Goal: Task Accomplishment & Management: Use online tool/utility

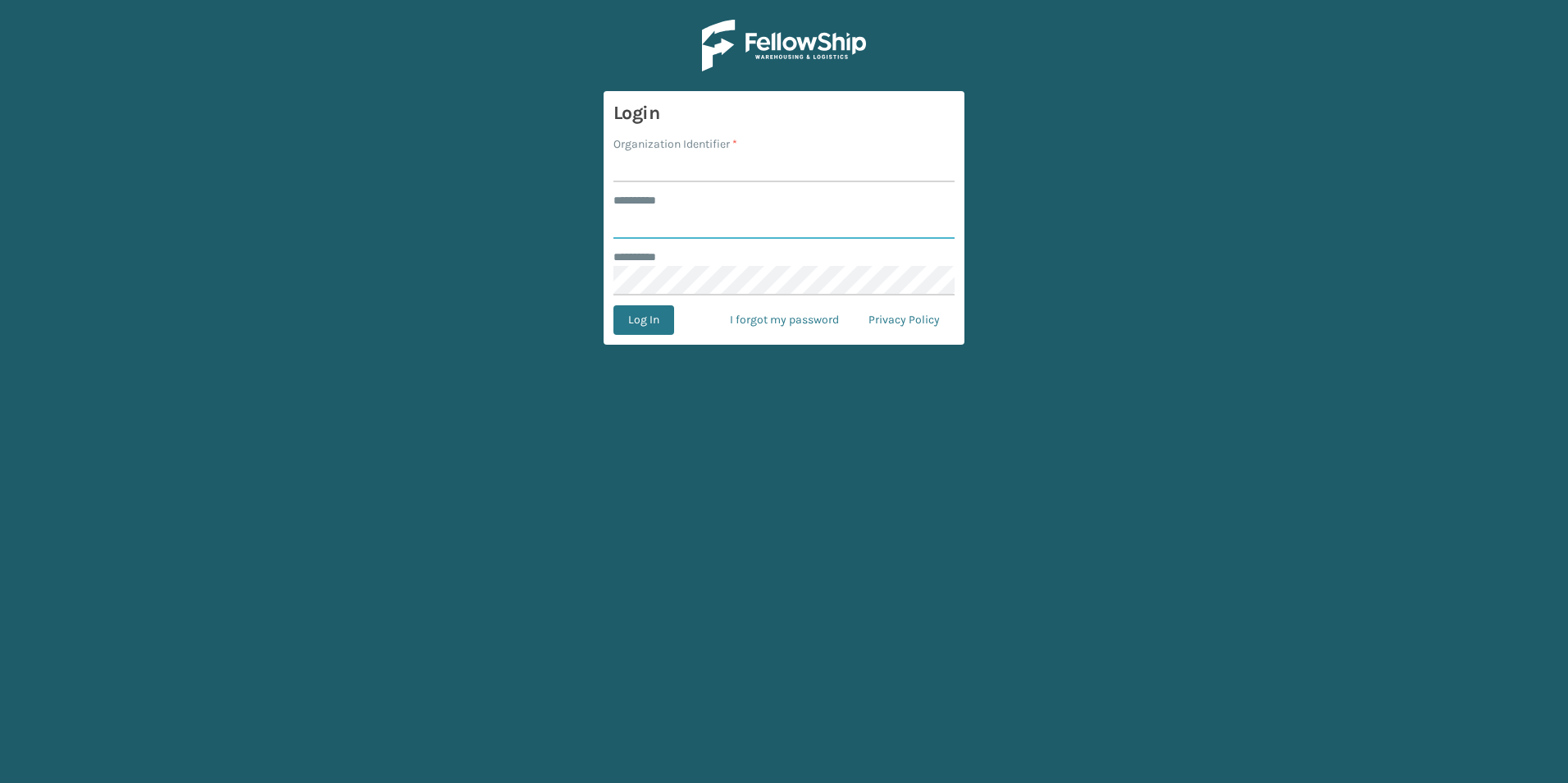
type input "***"
click at [681, 168] on input "Organization Identifier *" at bounding box center [784, 167] width 341 height 29
type input "SuperAdminOrganization"
click at [652, 314] on button "Log In" at bounding box center [643, 319] width 61 height 29
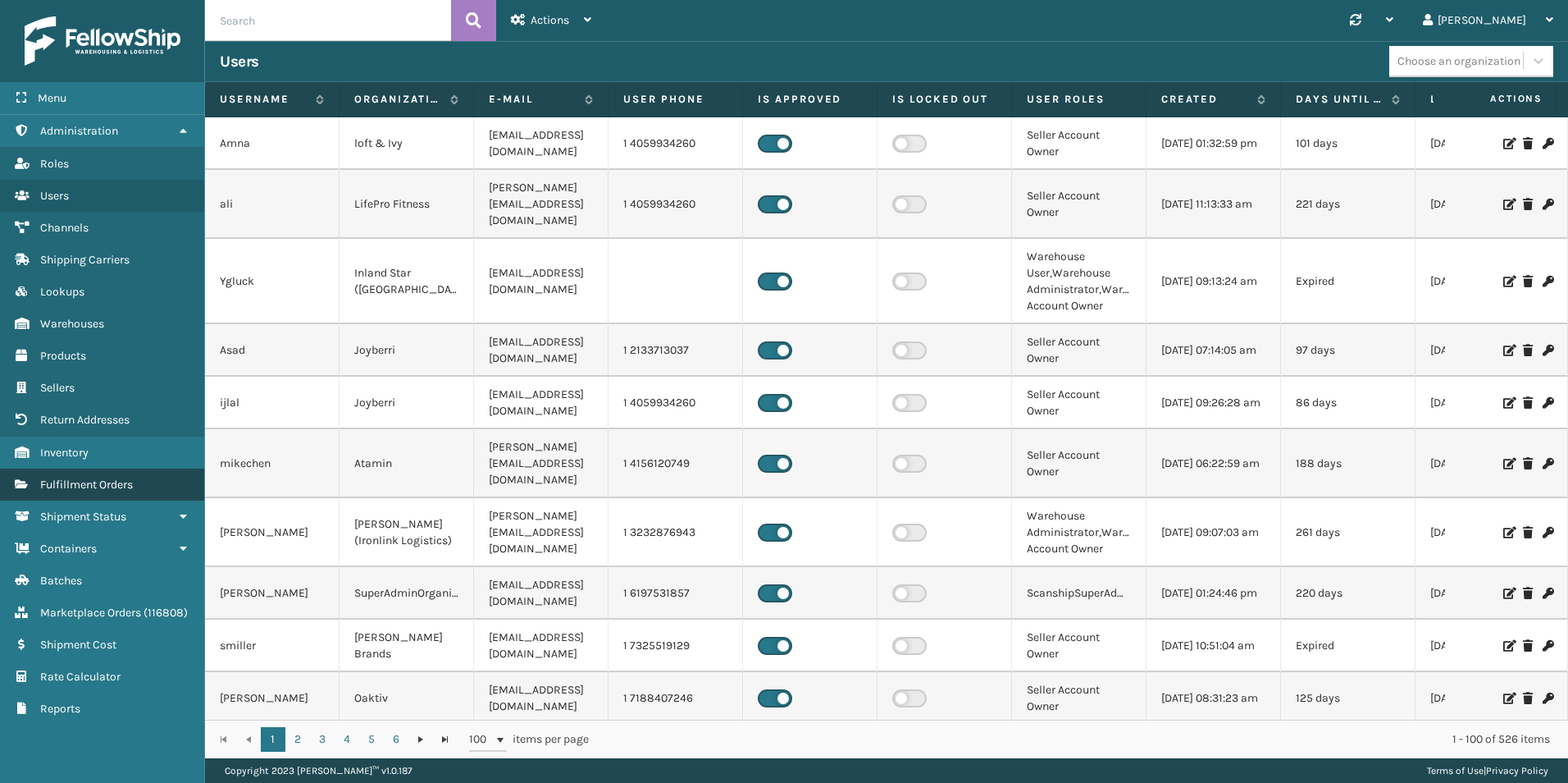
click at [85, 479] on span "Fulfillment Orders" at bounding box center [87, 484] width 93 height 14
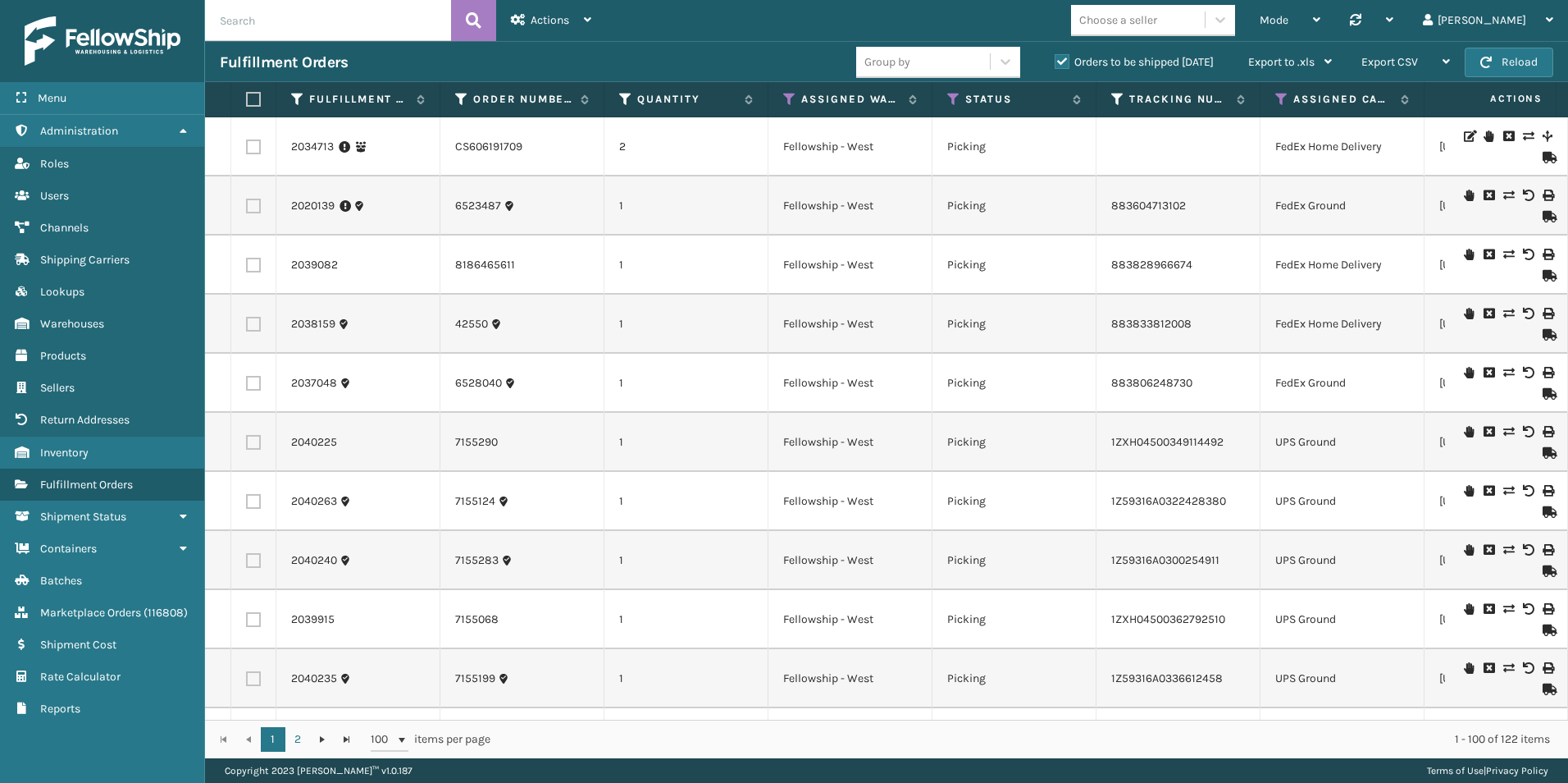
click at [285, 17] on input "text" at bounding box center [328, 21] width 246 height 41
paste input "2037048"
type input "2037048"
click at [466, 18] on icon at bounding box center [473, 21] width 16 height 24
